Goal: Transaction & Acquisition: Obtain resource

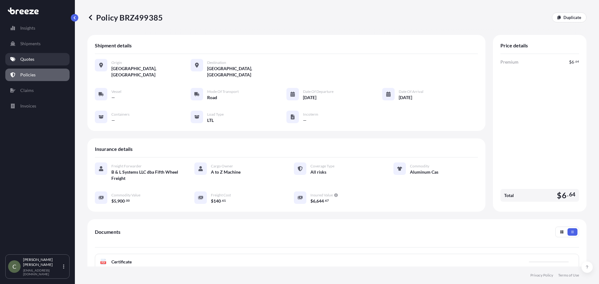
click at [20, 57] on link "Quotes" at bounding box center [37, 59] width 64 height 12
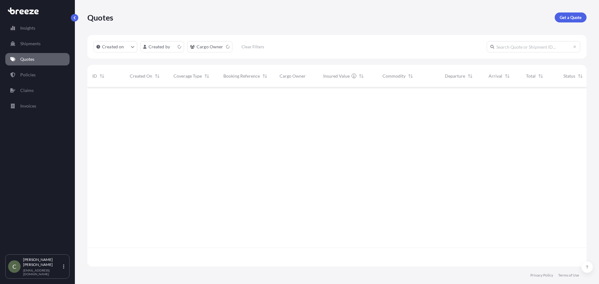
scroll to position [178, 495]
click at [573, 17] on p "Get a Quote" at bounding box center [571, 17] width 22 height 6
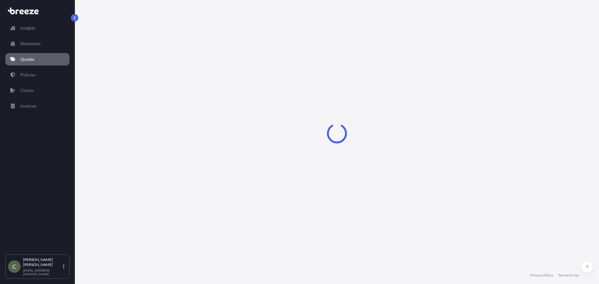
select select "Sea"
select select "1"
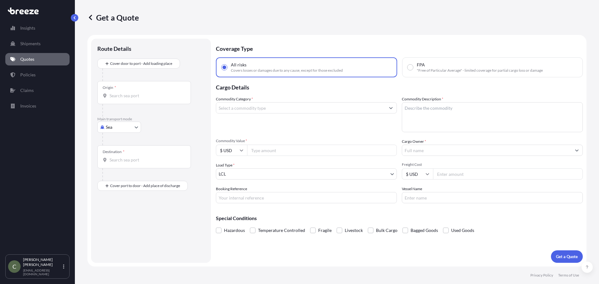
click at [128, 126] on body "Insights Shipments Quotes Policies Claims Invoices C [PERSON_NAME] [EMAIL_ADDRE…" at bounding box center [299, 142] width 599 height 284
click at [118, 167] on span "Road" at bounding box center [114, 166] width 10 height 6
select select "Road"
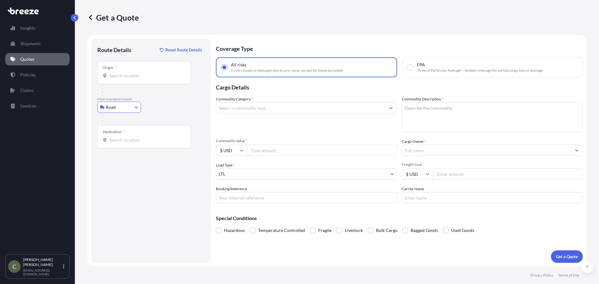
click at [122, 76] on input "Origin *" at bounding box center [147, 76] width 74 height 6
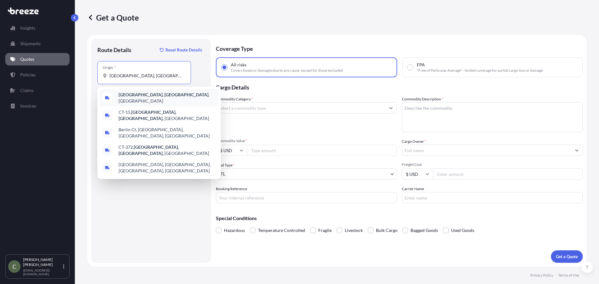
click at [135, 100] on div "[GEOGRAPHIC_DATA], [GEOGRAPHIC_DATA] , [GEOGRAPHIC_DATA]" at bounding box center [159, 97] width 119 height 17
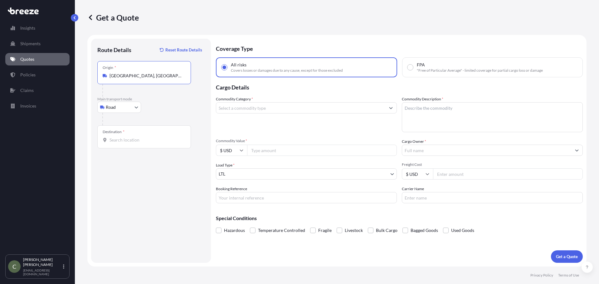
type input "[GEOGRAPHIC_DATA], [GEOGRAPHIC_DATA], [GEOGRAPHIC_DATA]"
click at [128, 145] on div "Destination *" at bounding box center [144, 136] width 94 height 23
click at [128, 143] on input "Destination *" at bounding box center [147, 140] width 74 height 6
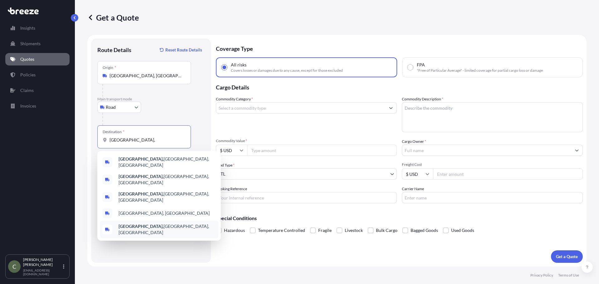
click at [147, 223] on span "[GEOGRAPHIC_DATA], [GEOGRAPHIC_DATA], [GEOGRAPHIC_DATA]" at bounding box center [167, 229] width 97 height 12
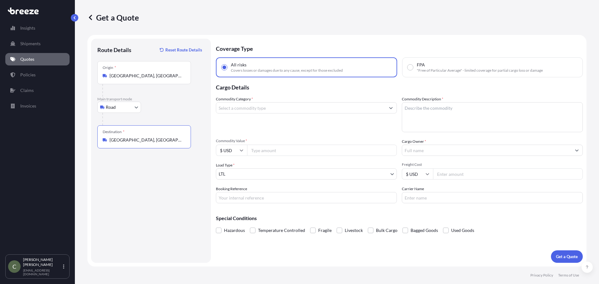
type input "[GEOGRAPHIC_DATA], [GEOGRAPHIC_DATA], [GEOGRAPHIC_DATA]"
click at [263, 109] on input "Commodity Category *" at bounding box center [300, 107] width 169 height 11
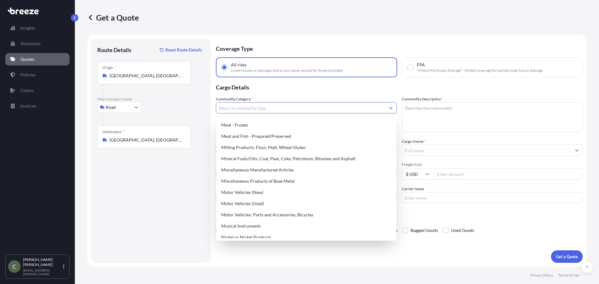
scroll to position [858, 0]
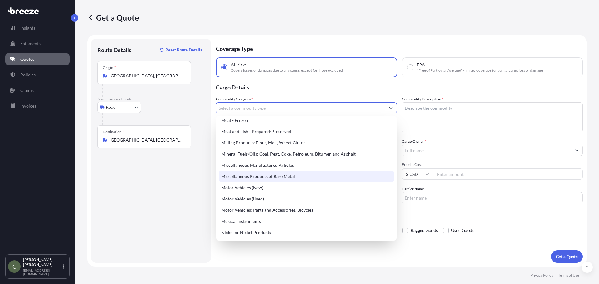
click at [270, 175] on div "Miscellaneous Products of Base Metal" at bounding box center [306, 176] width 175 height 11
type input "Miscellaneous Products of Base Metal"
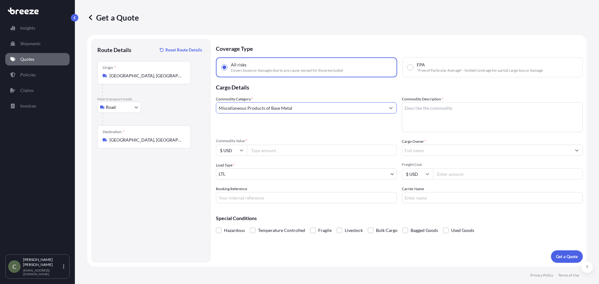
click at [409, 118] on textarea "Commodity Description *" at bounding box center [492, 117] width 181 height 30
type textarea "Grinder"
click at [301, 150] on input "Commodity Value *" at bounding box center [322, 150] width 150 height 11
type input "7500"
click at [418, 153] on input "Cargo Owner *" at bounding box center [486, 150] width 169 height 11
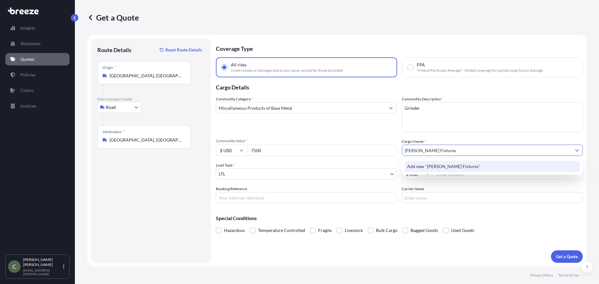
click at [421, 166] on span "Add new "[PERSON_NAME] Fixtures"" at bounding box center [443, 167] width 73 height 6
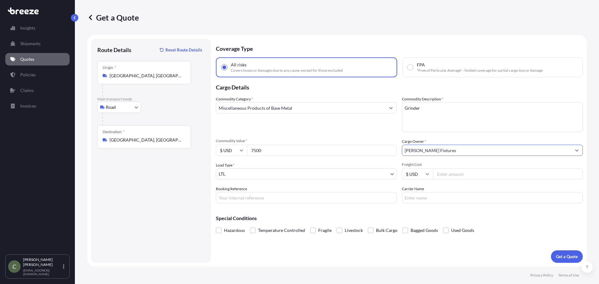
type input "[PERSON_NAME] Fixtures"
click at [449, 175] on input "Freight Cost" at bounding box center [508, 174] width 150 height 11
type input "186.86"
click at [568, 255] on p "Get a Quote" at bounding box center [567, 257] width 22 height 6
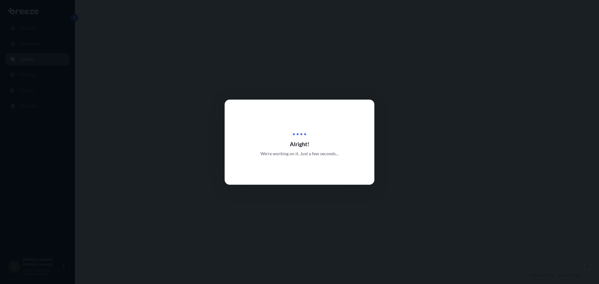
select select "Road"
select select "1"
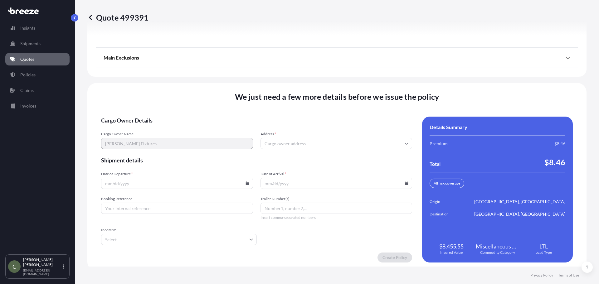
scroll to position [806, 0]
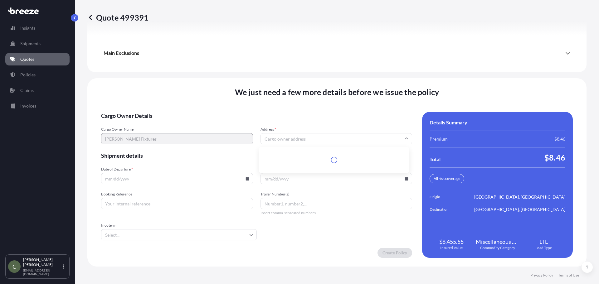
click at [286, 141] on input "Address *" at bounding box center [337, 138] width 152 height 11
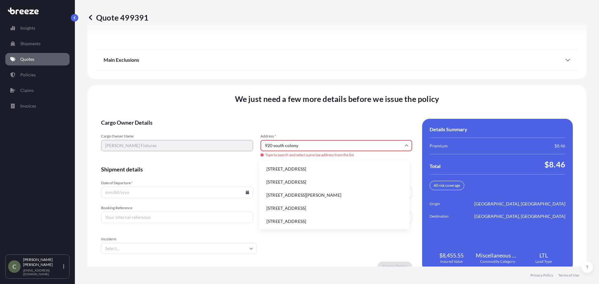
click at [306, 166] on li "[STREET_ADDRESS]" at bounding box center [334, 169] width 145 height 12
type input "[STREET_ADDRESS]"
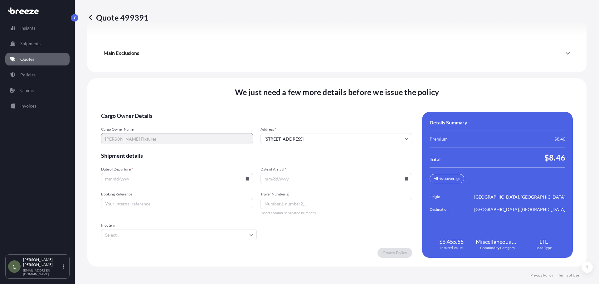
click at [223, 180] on input "Date of Departure *" at bounding box center [177, 178] width 152 height 11
click at [246, 177] on icon at bounding box center [248, 179] width 4 height 4
click at [191, 125] on button "19" at bounding box center [191, 123] width 10 height 10
type input "[DATE]"
click at [405, 180] on icon at bounding box center [407, 179] width 4 height 4
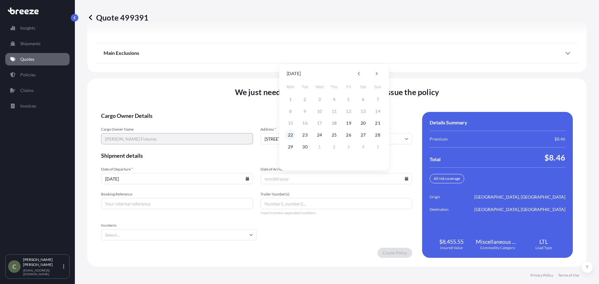
click at [292, 134] on button "22" at bounding box center [291, 135] width 10 height 10
type input "[DATE]"
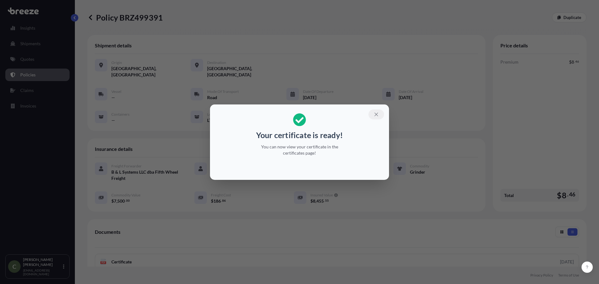
click at [376, 113] on icon "button" at bounding box center [377, 115] width 6 height 6
